Goal: Transaction & Acquisition: Purchase product/service

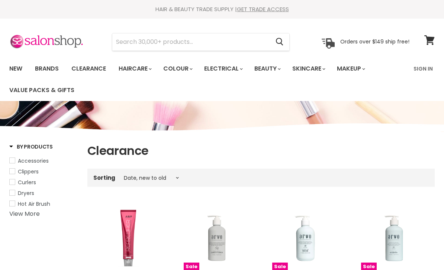
select select "created-descending"
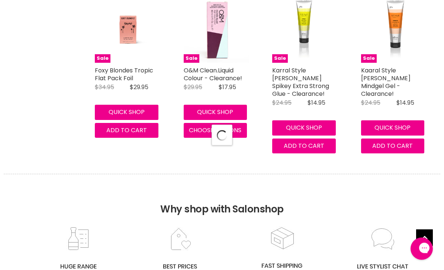
select select "created-descending"
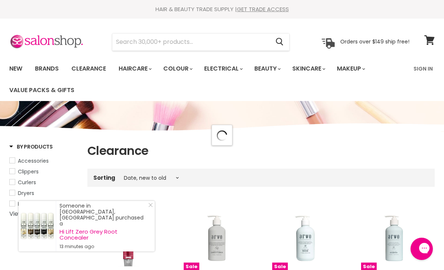
select select "created-descending"
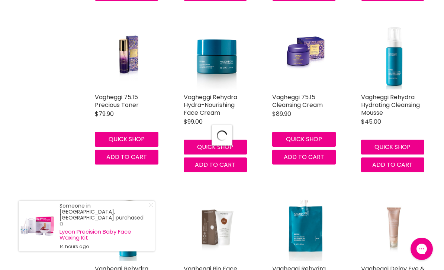
scroll to position [588, 0]
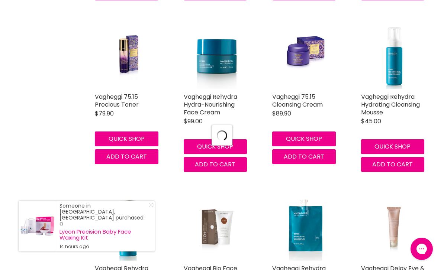
click at [148, 210] on link "Close Icon" at bounding box center [148, 206] width 7 height 7
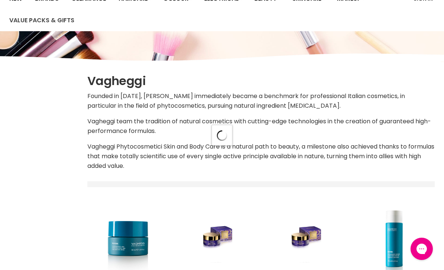
scroll to position [70, 0]
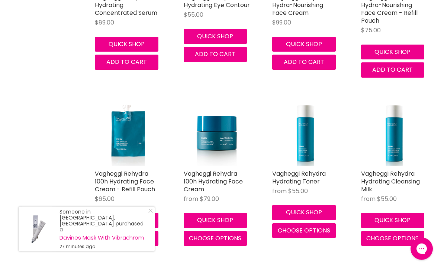
scroll to position [1714, 0]
click at [216, 238] on button "Choose options" at bounding box center [216, 238] width 64 height 15
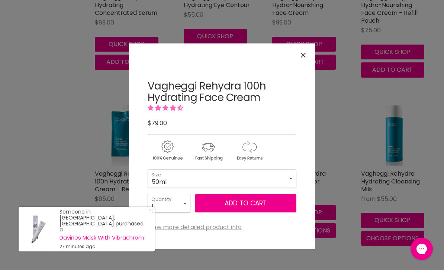
click at [185, 206] on select "1 2 3 4 5 6 7 8 9 10+" at bounding box center [169, 203] width 43 height 19
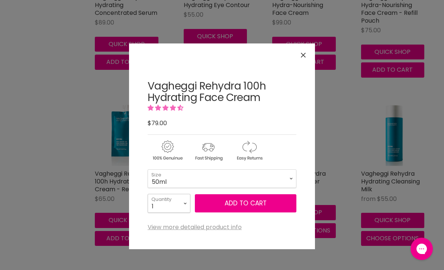
select select "2"
type input "2"
click at [252, 204] on span "Add to cart" at bounding box center [246, 203] width 42 height 9
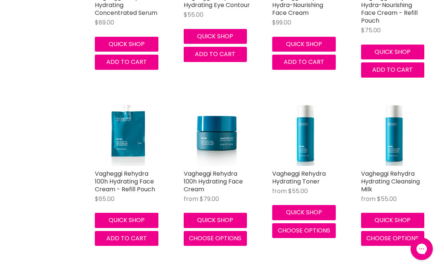
click at [406, 234] on span "Choose options" at bounding box center [392, 238] width 52 height 9
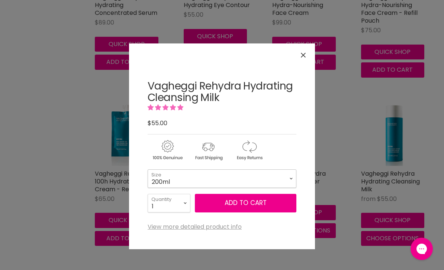
click at [285, 180] on select "200ml 500ml" at bounding box center [222, 179] width 149 height 19
click at [251, 202] on span "Add to cart" at bounding box center [246, 203] width 42 height 9
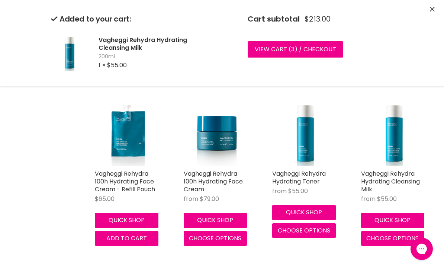
click at [315, 49] on link "View cart ( 3 ) / Checkout" at bounding box center [296, 49] width 96 height 16
